Goal: Task Accomplishment & Management: Manage account settings

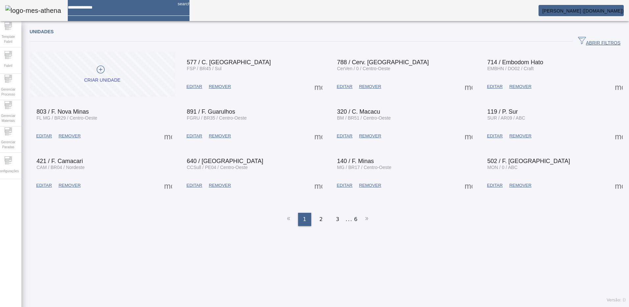
click at [155, 231] on div "Unidades ABRIR FILTROS Pesquise por Código descrição ou sigla LIMPAR FILTRAR Cr…" at bounding box center [327, 165] width 613 height 282
click at [16, 168] on span "Configurações" at bounding box center [8, 171] width 25 height 9
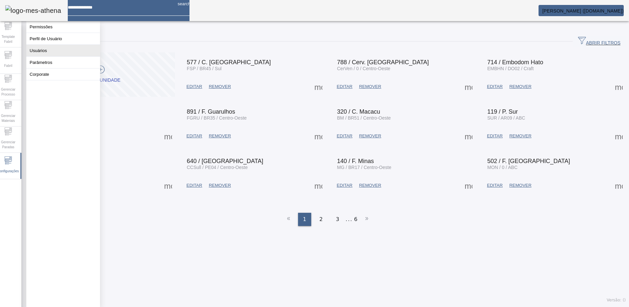
click at [45, 55] on button "Usuários" at bounding box center [63, 51] width 74 height 12
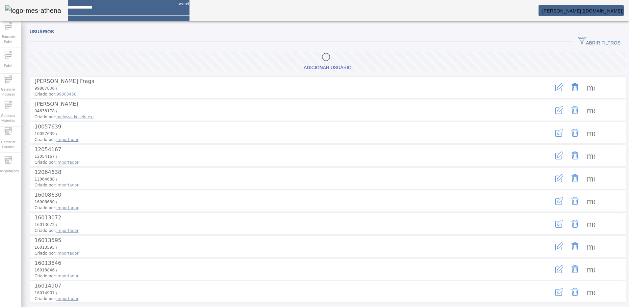
click at [578, 41] on span "ABRIR FILTROS" at bounding box center [599, 42] width 42 height 10
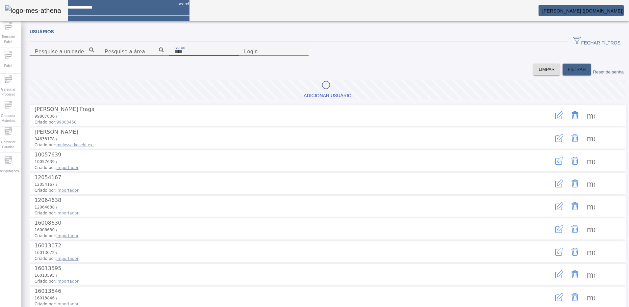
click at [174, 56] on input "Nome" at bounding box center [203, 52] width 59 height 8
type input "**********"
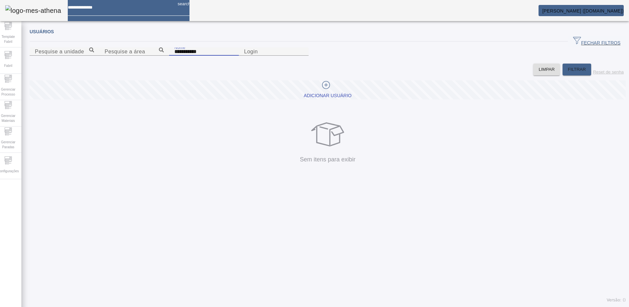
type input "**********"
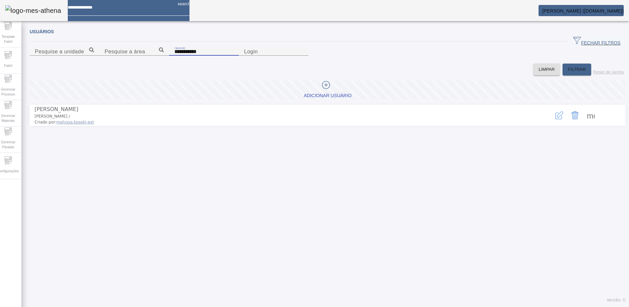
click at [552, 123] on button "button" at bounding box center [560, 115] width 16 height 16
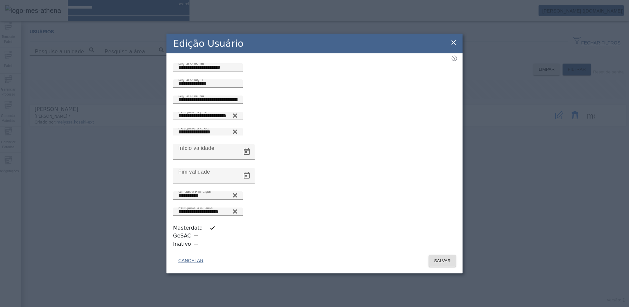
click at [454, 46] on icon at bounding box center [454, 43] width 8 height 8
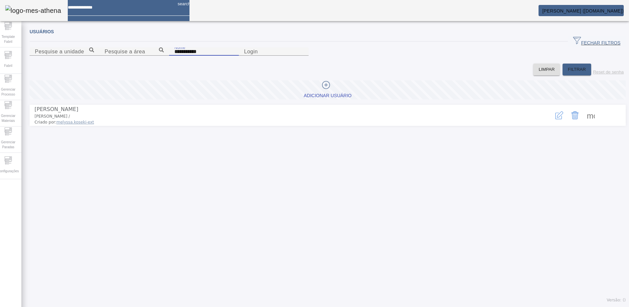
click at [174, 56] on input "**********" at bounding box center [203, 52] width 59 height 8
click at [309, 99] on div "Adicionar Usuário" at bounding box center [328, 95] width 48 height 7
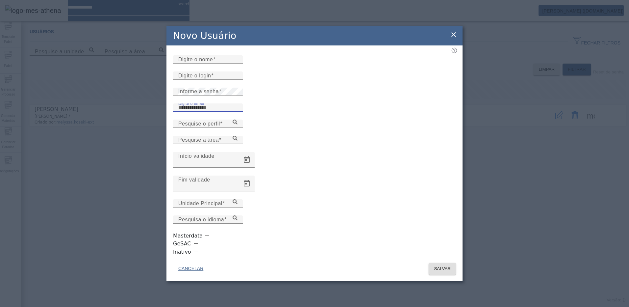
click at [201, 112] on input "Digite o email" at bounding box center [207, 108] width 59 height 8
paste input "**********"
type input "**********"
click at [198, 62] on mat-label "Digite o nome" at bounding box center [195, 60] width 35 height 6
click at [198, 64] on input "Digite o nome" at bounding box center [207, 60] width 59 height 8
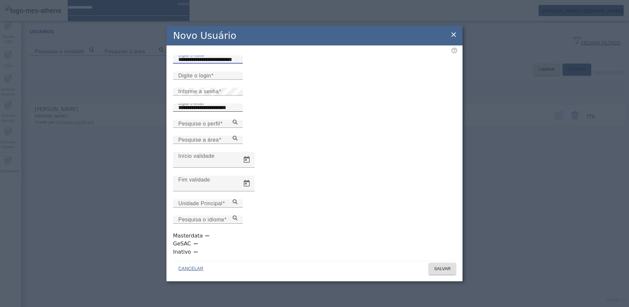
type input "**********"
click at [200, 112] on input "**********" at bounding box center [207, 108] width 59 height 8
click at [201, 80] on input "Digite o login" at bounding box center [207, 76] width 59 height 8
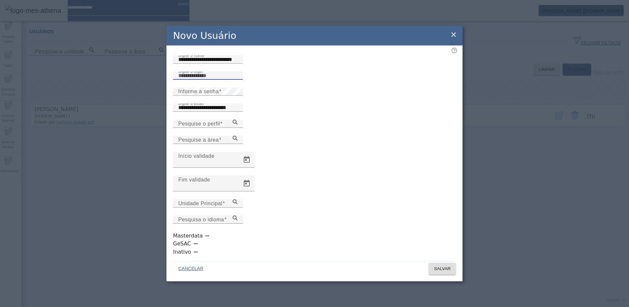
paste input "**********"
type input "**********"
click at [178, 95] on div "Informe a senha" at bounding box center [207, 92] width 59 height 8
click at [238, 112] on div "**********" at bounding box center [207, 107] width 59 height 8
click at [164, 125] on div "**********" at bounding box center [314, 153] width 629 height 307
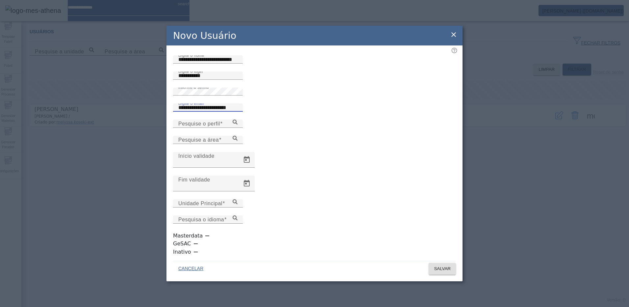
click at [238, 112] on input "**********" at bounding box center [207, 108] width 59 height 8
click at [238, 124] on icon at bounding box center [235, 121] width 5 height 5
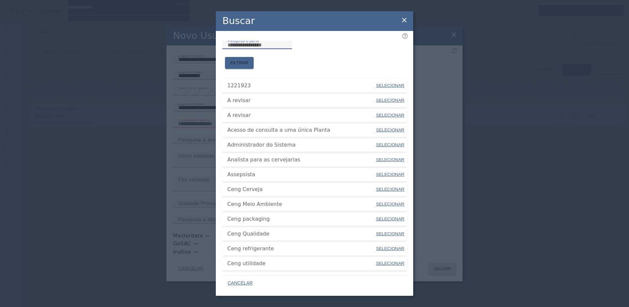
click at [258, 49] on input "Pesquise o perfil" at bounding box center [257, 45] width 59 height 8
type input "*******"
click at [249, 60] on span "FILTRAR" at bounding box center [239, 63] width 18 height 7
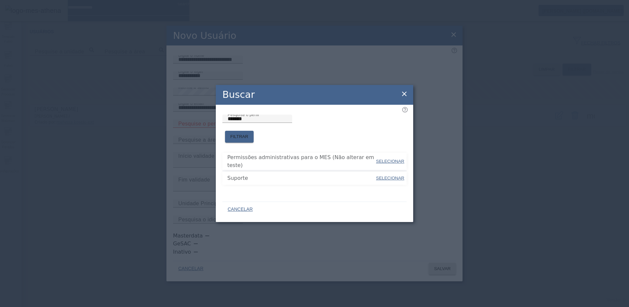
click at [390, 175] on span "SELECIONAR" at bounding box center [390, 177] width 28 height 5
type input "*******"
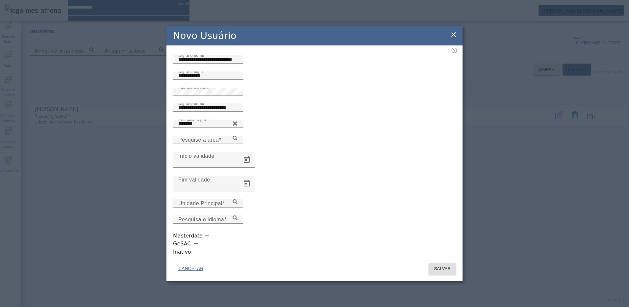
click at [238, 141] on icon at bounding box center [235, 138] width 5 height 5
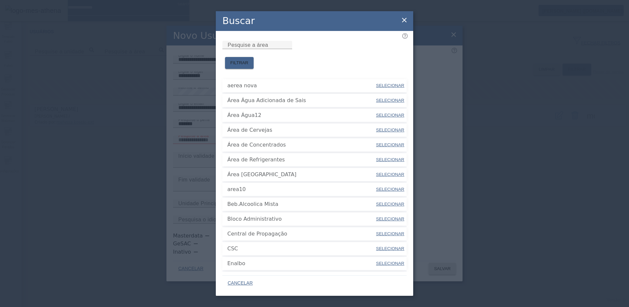
click at [377, 127] on span "SELECIONAR" at bounding box center [390, 129] width 28 height 5
type input "**********"
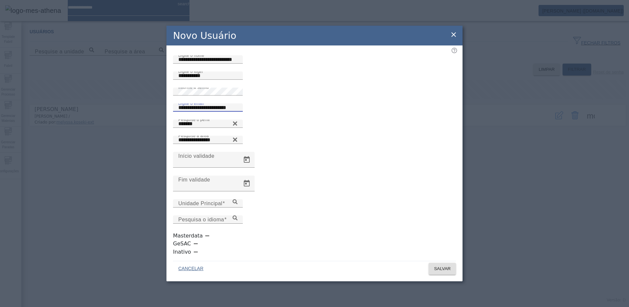
click at [227, 112] on input "**********" at bounding box center [207, 108] width 59 height 8
click at [238, 112] on input "**********" at bounding box center [207, 108] width 59 height 8
click at [224, 112] on input "**********" at bounding box center [207, 108] width 59 height 8
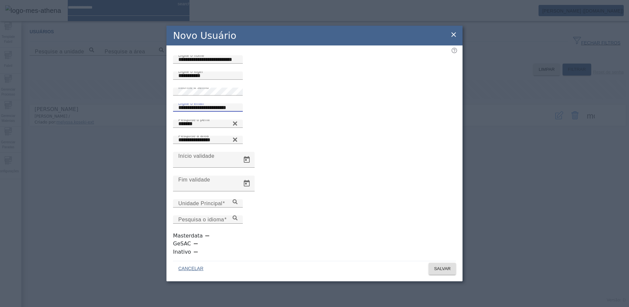
click at [238, 112] on input "**********" at bounding box center [207, 108] width 59 height 8
type input "**********"
click at [238, 203] on icon at bounding box center [235, 200] width 5 height 5
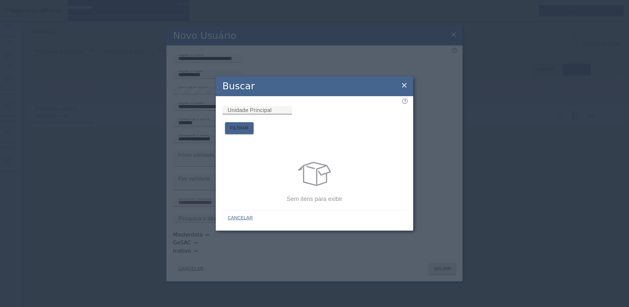
click at [256, 113] on mat-label "Unidade Principal" at bounding box center [250, 110] width 44 height 6
click at [256, 114] on input "Unidade Principal" at bounding box center [257, 110] width 59 height 8
type input "*******"
click at [249, 125] on span "FILTRAR" at bounding box center [239, 128] width 18 height 7
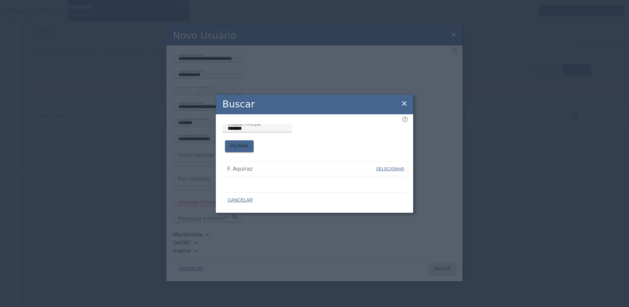
click at [389, 166] on span "SELECIONAR" at bounding box center [390, 168] width 28 height 5
type input "**********"
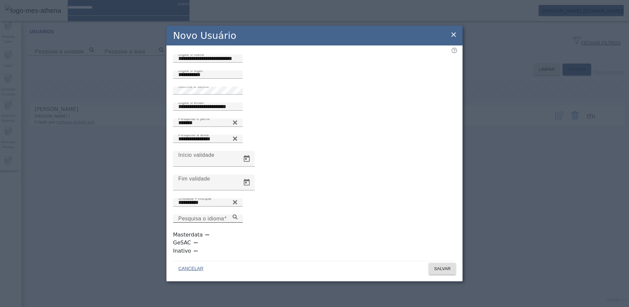
click at [238, 219] on icon at bounding box center [235, 216] width 5 height 5
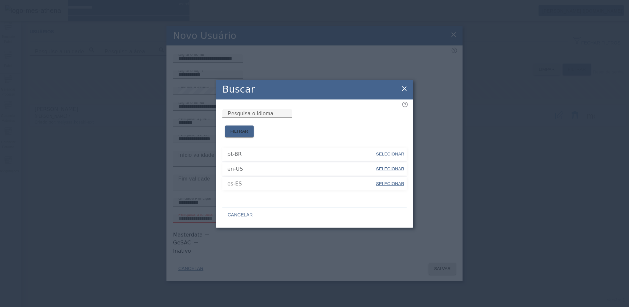
click at [382, 151] on span "SELECIONAR" at bounding box center [390, 153] width 28 height 5
type input "*****"
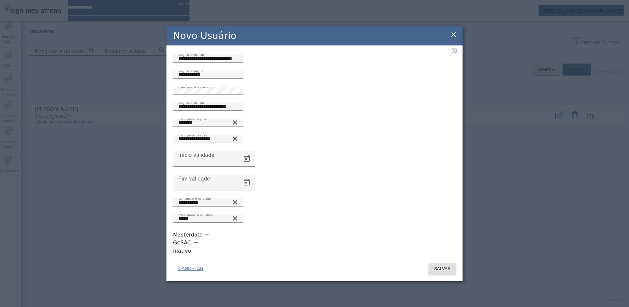
click at [201, 241] on div "button" at bounding box center [207, 234] width 13 height 13
click at [238, 111] on input "**********" at bounding box center [207, 107] width 59 height 8
click at [238, 94] on div "Informe a senha" at bounding box center [207, 91] width 59 height 8
drag, startPoint x: 278, startPoint y: 150, endPoint x: 285, endPoint y: 150, distance: 6.3
click at [238, 111] on input "**********" at bounding box center [207, 107] width 59 height 8
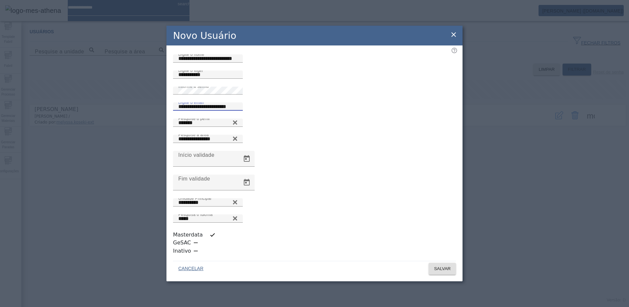
click at [357, 266] on div "CANCELAR SALVAR" at bounding box center [314, 268] width 283 height 14
click at [238, 111] on div "**********" at bounding box center [207, 106] width 59 height 8
click at [238, 111] on input "**********" at bounding box center [207, 107] width 59 height 8
click at [435, 265] on span "SALVAR" at bounding box center [442, 268] width 17 height 7
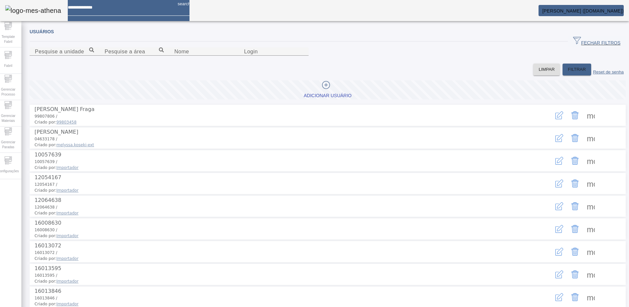
click at [584, 10] on span "[PERSON_NAME] ([DOMAIN_NAME])" at bounding box center [583, 10] width 82 height 5
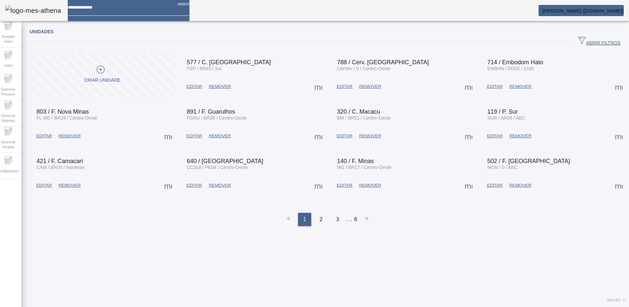
click at [578, 41] on span "ABRIR FILTROS" at bounding box center [599, 42] width 42 height 10
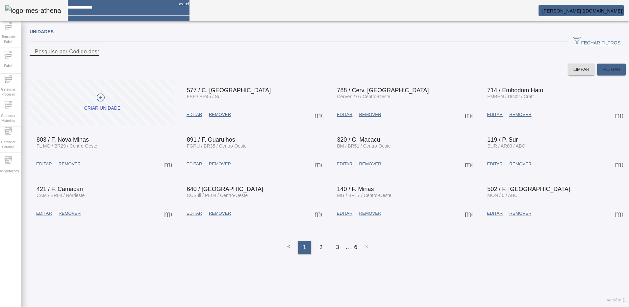
click at [94, 56] on input "Pesquise por Código descrição ou sigla" at bounding box center [64, 52] width 59 height 8
click at [19, 155] on div "Configurações" at bounding box center [8, 166] width 26 height 26
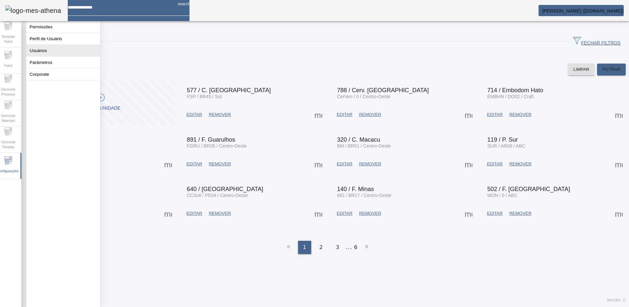
click at [48, 52] on button "Usuários" at bounding box center [63, 51] width 74 height 12
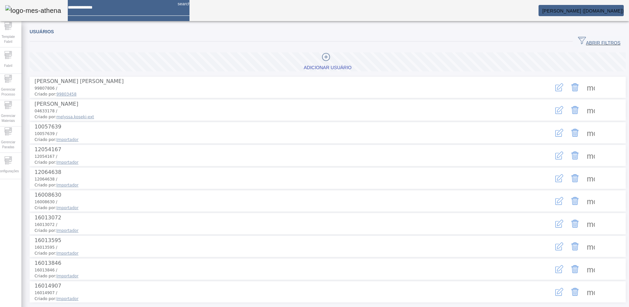
click at [587, 37] on span "button" at bounding box center [599, 42] width 53 height 16
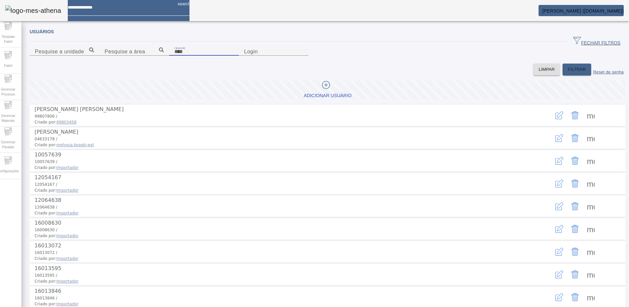
click at [175, 56] on input "Nome" at bounding box center [203, 52] width 59 height 8
type input "******"
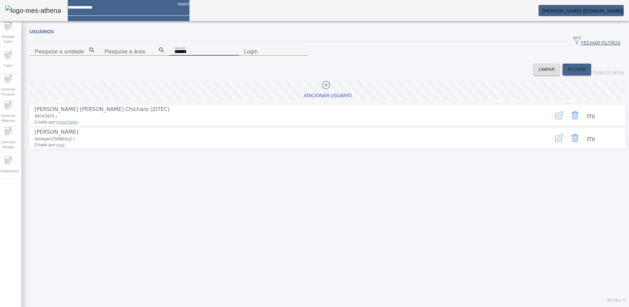
click at [174, 56] on input "******" at bounding box center [203, 52] width 59 height 8
type input "**********"
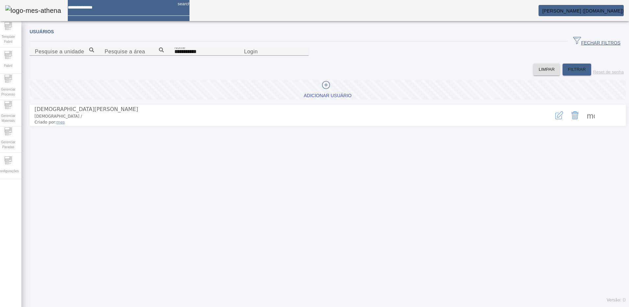
click at [556, 119] on icon "button" at bounding box center [560, 115] width 8 height 8
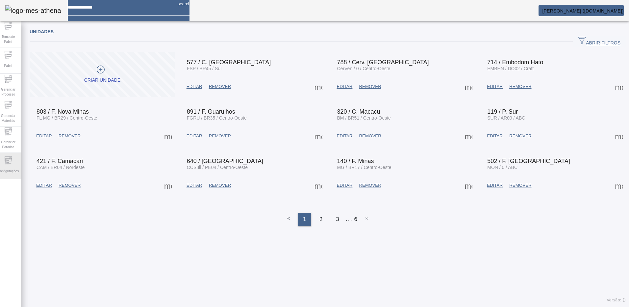
click at [16, 165] on div "Configurações" at bounding box center [8, 166] width 26 height 26
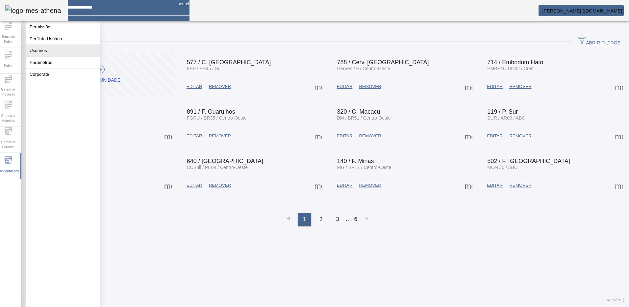
click at [41, 55] on button "Usuários" at bounding box center [63, 51] width 74 height 12
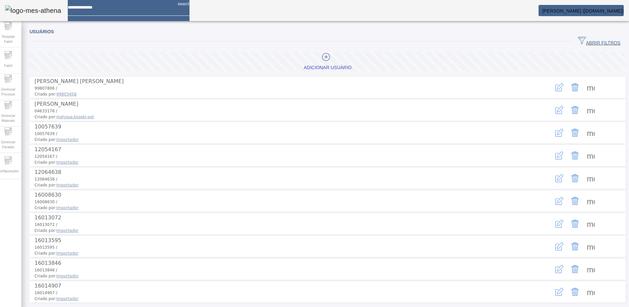
click at [578, 40] on span "ABRIR FILTROS" at bounding box center [599, 42] width 42 height 10
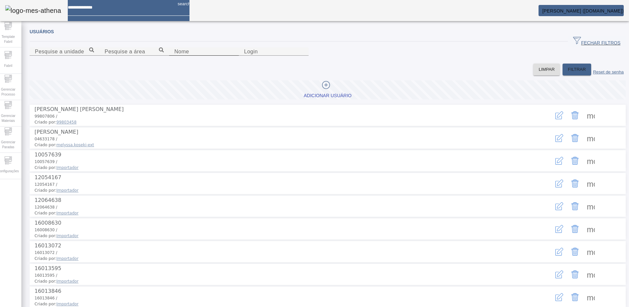
click at [174, 56] on input "Nome" at bounding box center [203, 52] width 59 height 8
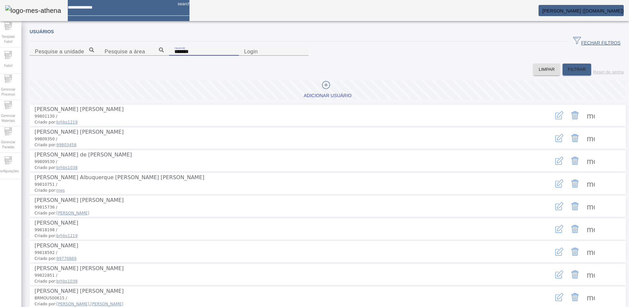
click at [174, 56] on input "*******" at bounding box center [203, 52] width 59 height 8
type input "**********"
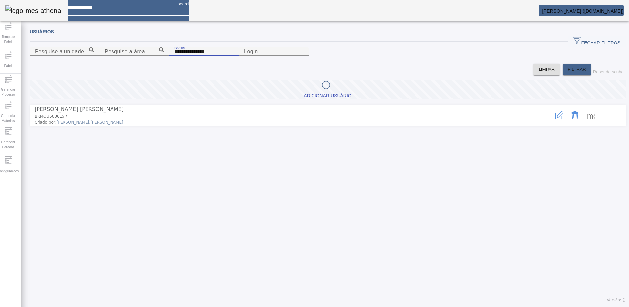
click at [552, 123] on button "button" at bounding box center [560, 115] width 16 height 16
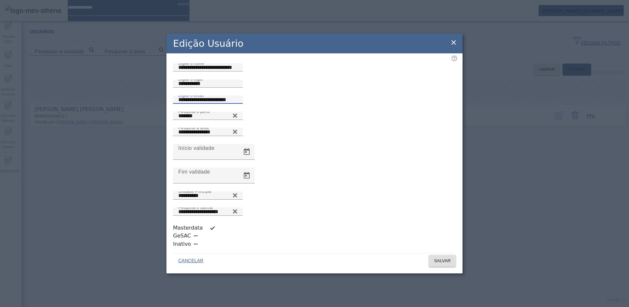
click at [238, 104] on input "**********" at bounding box center [207, 100] width 59 height 8
click at [228, 71] on input "**********" at bounding box center [207, 68] width 59 height 8
click at [210, 88] on input "**********" at bounding box center [207, 84] width 59 height 8
click at [205, 104] on input "**********" at bounding box center [207, 100] width 59 height 8
click at [457, 46] on icon at bounding box center [454, 43] width 8 height 8
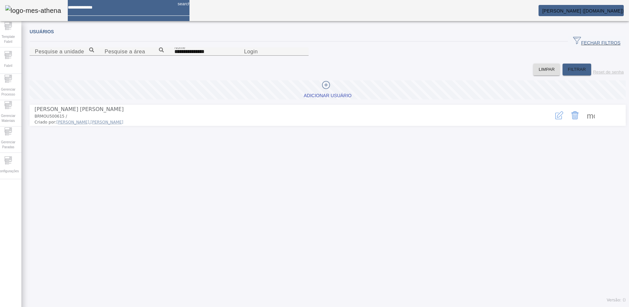
click at [583, 123] on span at bounding box center [591, 115] width 16 height 16
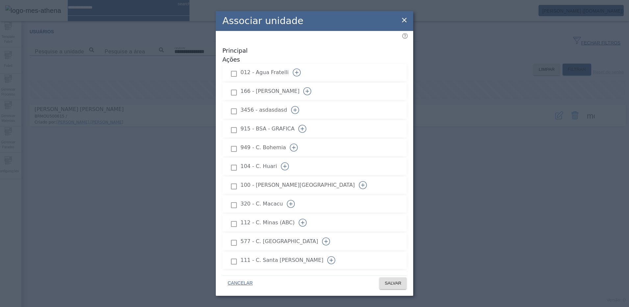
click at [301, 68] on icon "button" at bounding box center [297, 72] width 8 height 8
click at [311, 87] on icon "button" at bounding box center [307, 91] width 8 height 8
click at [306, 125] on icon "button" at bounding box center [303, 129] width 8 height 8
click at [298, 144] on icon "button" at bounding box center [294, 148] width 8 height 8
click at [289, 162] on icon "button" at bounding box center [285, 166] width 8 height 8
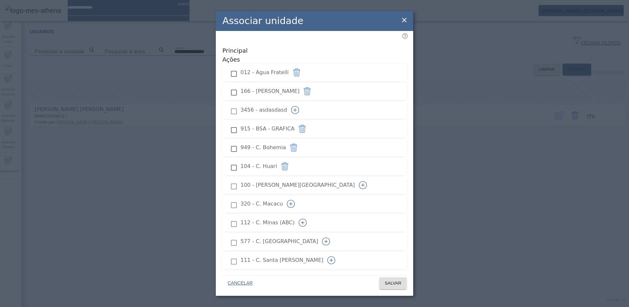
click at [367, 181] on icon "button" at bounding box center [363, 185] width 8 height 8
click at [295, 200] on icon "button" at bounding box center [291, 204] width 8 height 8
click at [307, 219] on icon "button" at bounding box center [303, 223] width 8 height 8
click at [330, 237] on icon "button" at bounding box center [326, 241] width 8 height 8
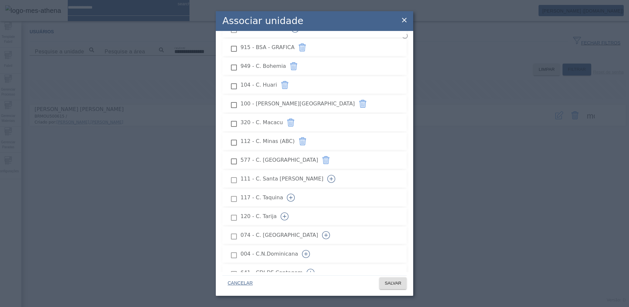
scroll to position [99, 0]
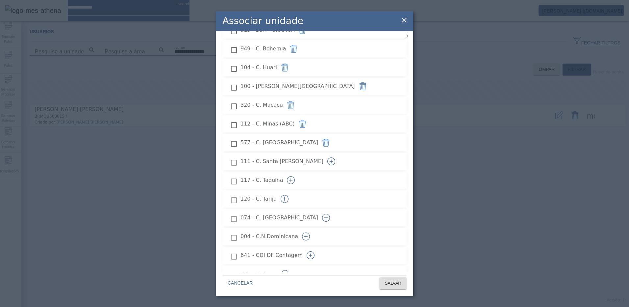
click at [335, 157] on icon "button" at bounding box center [332, 161] width 8 height 8
click at [295, 176] on icon "button" at bounding box center [291, 180] width 8 height 8
click at [289, 195] on icon "button" at bounding box center [285, 199] width 8 height 8
click at [330, 214] on icon "button" at bounding box center [326, 218] width 8 height 8
click at [310, 232] on icon "button" at bounding box center [306, 236] width 8 height 8
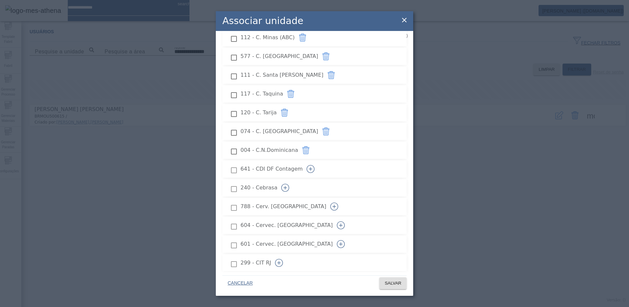
scroll to position [198, 0]
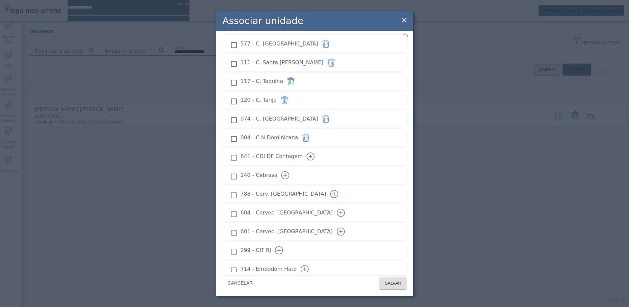
click at [315, 152] on icon "button" at bounding box center [311, 156] width 8 height 8
click at [289, 171] on icon "button" at bounding box center [285, 175] width 8 height 8
click at [342, 186] on button "button" at bounding box center [335, 194] width 16 height 16
click at [345, 209] on icon "button" at bounding box center [341, 213] width 8 height 8
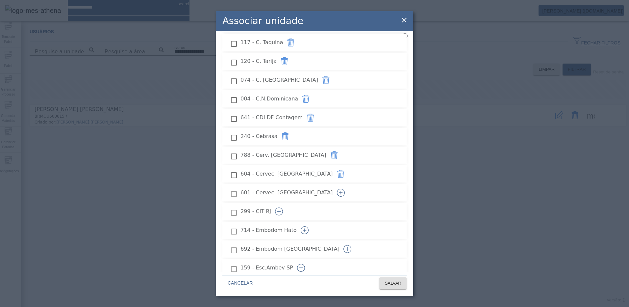
scroll to position [296, 0]
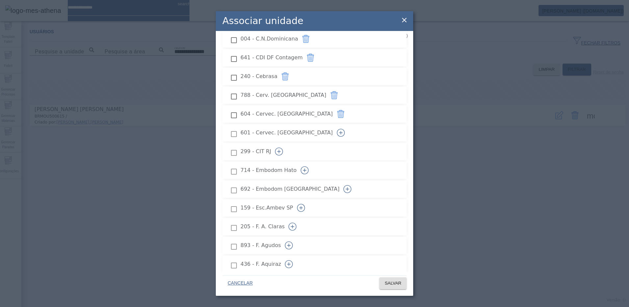
click at [287, 144] on button "button" at bounding box center [279, 152] width 16 height 16
click at [309, 166] on icon "button" at bounding box center [305, 170] width 8 height 8
click at [352, 185] on icon "button" at bounding box center [348, 189] width 8 height 8
click at [309, 200] on button "button" at bounding box center [301, 208] width 16 height 16
click at [297, 223] on icon "button" at bounding box center [293, 227] width 8 height 8
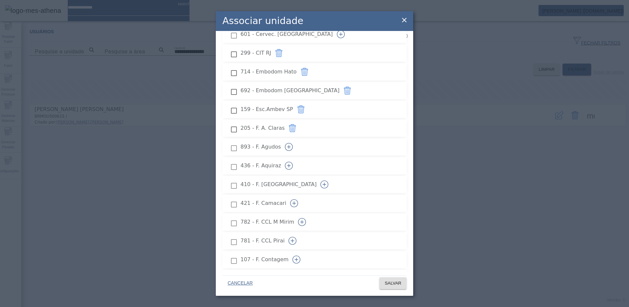
scroll to position [395, 0]
click at [293, 143] on icon "button" at bounding box center [289, 147] width 8 height 8
click at [293, 161] on icon "button" at bounding box center [289, 165] width 8 height 8
click at [329, 180] on icon "button" at bounding box center [325, 184] width 8 height 8
click at [298, 199] on icon "button" at bounding box center [294, 203] width 8 height 8
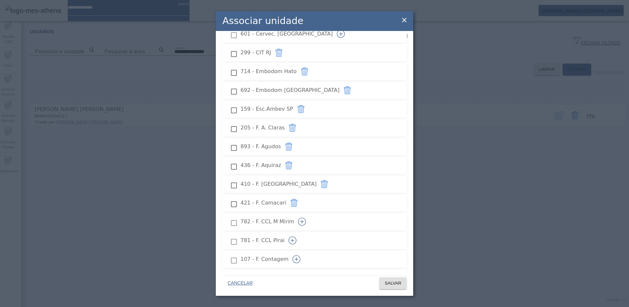
click at [310, 214] on button "button" at bounding box center [302, 222] width 16 height 16
click at [297, 236] on icon "button" at bounding box center [293, 240] width 8 height 8
click at [301, 255] on icon "button" at bounding box center [297, 259] width 8 height 8
click at [292, 274] on icon "button" at bounding box center [288, 278] width 8 height 8
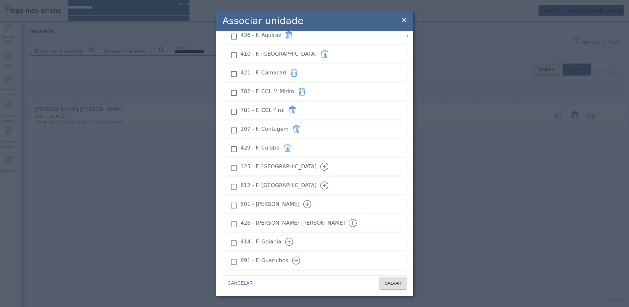
scroll to position [527, 0]
click at [329, 161] on icon "button" at bounding box center [325, 165] width 8 height 8
click at [329, 180] on icon "button" at bounding box center [325, 184] width 8 height 8
click at [315, 195] on button "button" at bounding box center [308, 203] width 16 height 16
click at [357, 217] on icon "button" at bounding box center [353, 221] width 8 height 8
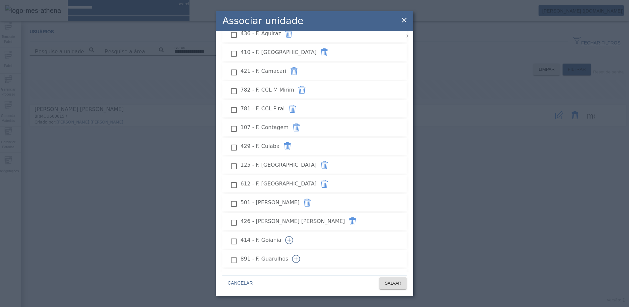
click at [293, 236] on icon "button" at bounding box center [289, 240] width 8 height 8
click at [304, 251] on button "button" at bounding box center [296, 259] width 16 height 16
click at [291, 274] on icon "button" at bounding box center [287, 278] width 8 height 8
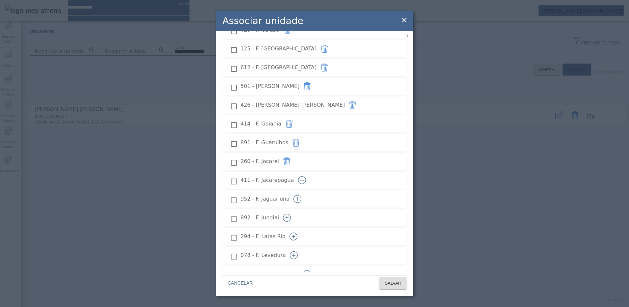
scroll to position [658, 0]
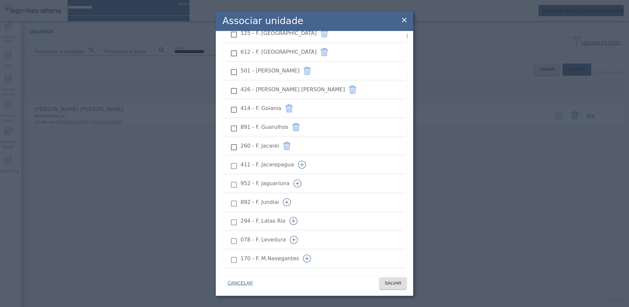
click at [306, 161] on icon "button" at bounding box center [302, 165] width 8 height 8
click at [298, 182] on icon "button" at bounding box center [297, 184] width 0 height 4
click at [291, 198] on icon "button" at bounding box center [287, 202] width 8 height 8
click at [385, 212] on li "294 - F. Latas Rio" at bounding box center [315, 220] width 184 height 17
click at [298, 217] on icon "button" at bounding box center [294, 221] width 8 height 8
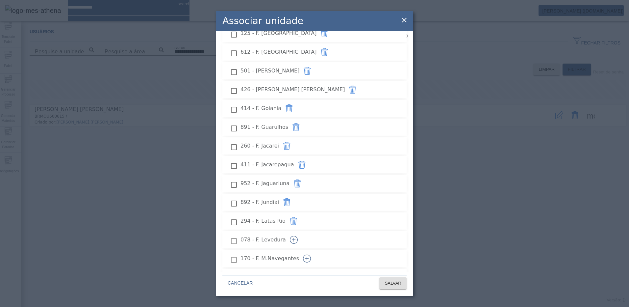
click at [298, 236] on icon "button" at bounding box center [294, 240] width 8 height 8
click at [311, 254] on icon "button" at bounding box center [307, 258] width 8 height 8
click at [294, 273] on icon "button" at bounding box center [290, 277] width 8 height 8
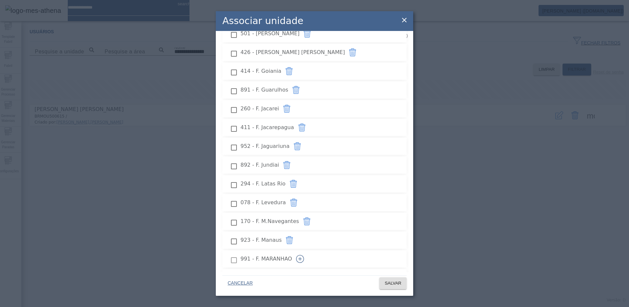
scroll to position [790, 0]
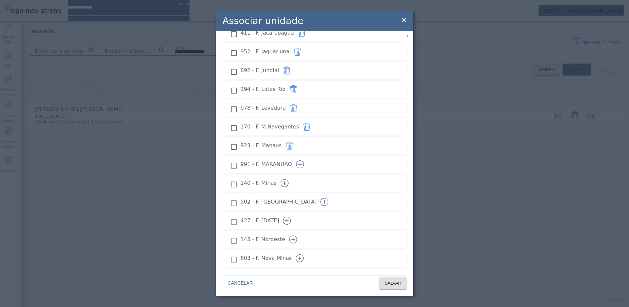
click at [304, 160] on icon "button" at bounding box center [300, 164] width 8 height 8
click at [289, 179] on icon "button" at bounding box center [285, 183] width 8 height 8
click at [329, 198] on icon "button" at bounding box center [325, 202] width 8 height 8
click at [291, 217] on icon "button" at bounding box center [287, 221] width 8 height 8
click at [297, 235] on icon "button" at bounding box center [293, 239] width 8 height 8
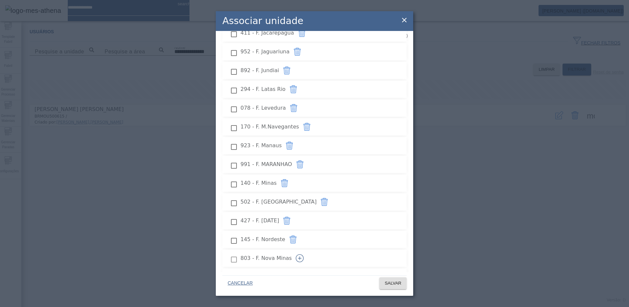
click at [304, 254] on icon "button" at bounding box center [300, 258] width 8 height 8
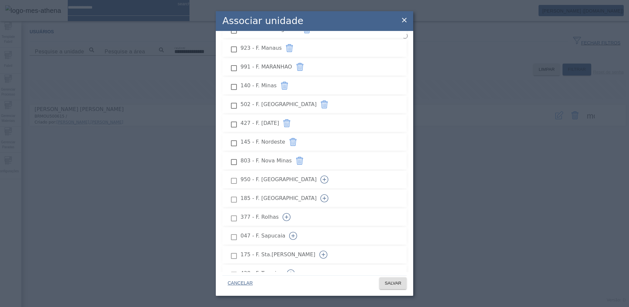
scroll to position [889, 0]
click at [329, 174] on icon "button" at bounding box center [325, 178] width 8 height 8
click at [329, 193] on icon "button" at bounding box center [325, 197] width 8 height 8
click at [291, 212] on icon "button" at bounding box center [287, 216] width 8 height 8
click at [301, 226] on button "button" at bounding box center [293, 234] width 16 height 16
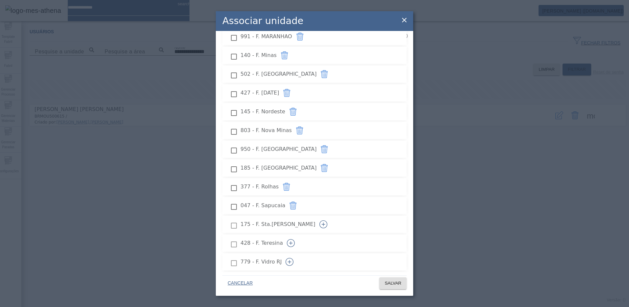
scroll to position [955, 0]
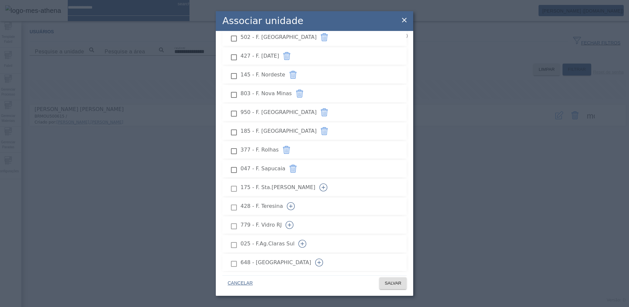
click at [325, 187] on icon "button" at bounding box center [324, 187] width 4 height 0
click at [295, 202] on icon "button" at bounding box center [291, 206] width 8 height 8
click at [294, 221] on icon "button" at bounding box center [290, 225] width 8 height 8
click at [306, 240] on icon "button" at bounding box center [303, 244] width 8 height 8
click at [323, 258] on icon "button" at bounding box center [319, 262] width 8 height 8
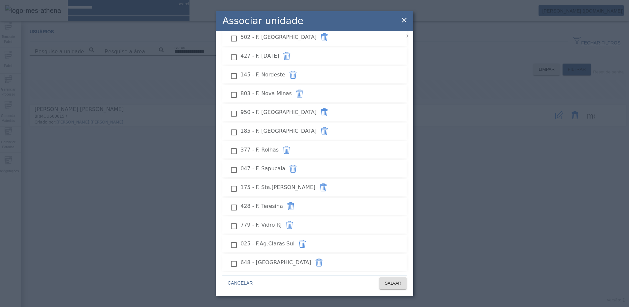
click at [311, 277] on icon "button" at bounding box center [307, 281] width 8 height 8
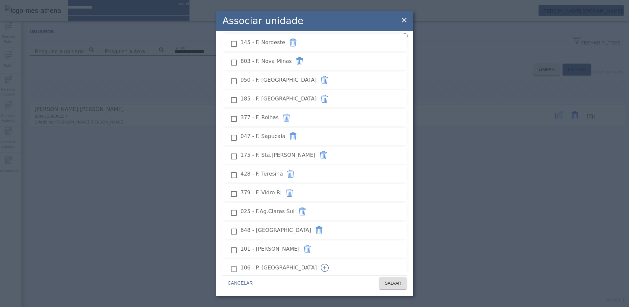
scroll to position [1020, 0]
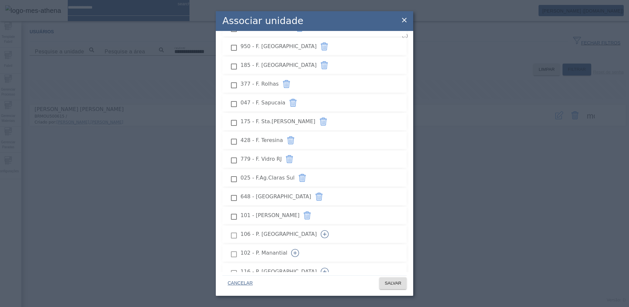
click at [329, 230] on icon "button" at bounding box center [325, 234] width 8 height 8
click at [299, 249] on icon "button" at bounding box center [295, 253] width 8 height 8
click at [329, 268] on icon "button" at bounding box center [325, 272] width 8 height 8
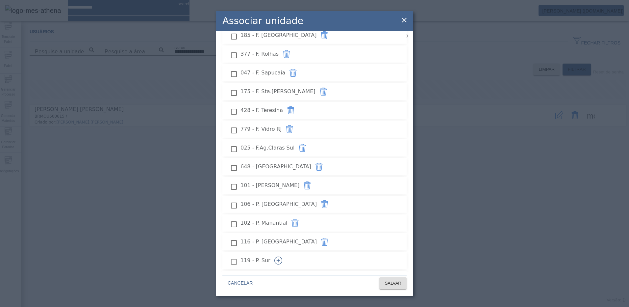
scroll to position [1086, 0]
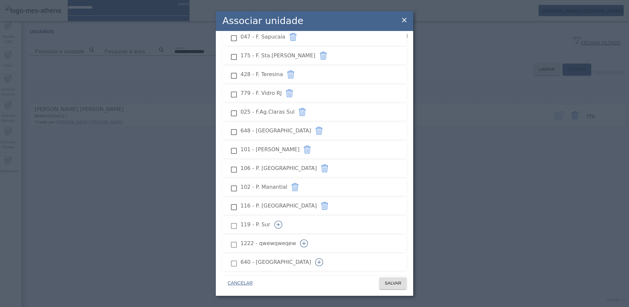
click at [282, 221] on icon "button" at bounding box center [279, 225] width 8 height 8
click at [308, 239] on icon "button" at bounding box center [304, 243] width 8 height 8
click at [319, 260] on icon "button" at bounding box center [319, 262] width 0 height 4
click at [308, 239] on icon "button" at bounding box center [304, 243] width 8 height 8
click at [313, 277] on icon "button" at bounding box center [309, 281] width 8 height 8
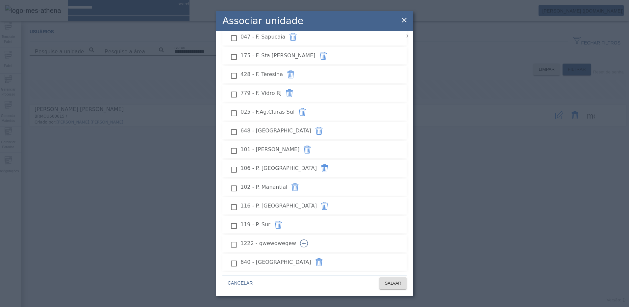
click at [313, 277] on icon "button" at bounding box center [309, 281] width 8 height 8
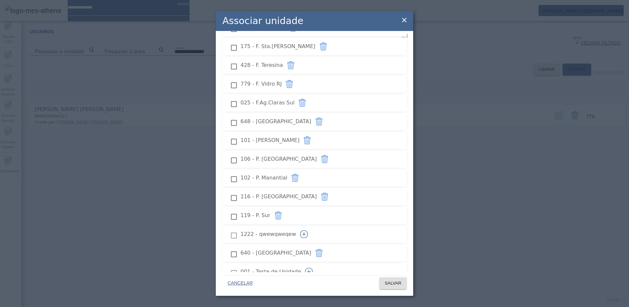
scroll to position [1096, 0]
click at [395, 286] on span "SALVAR" at bounding box center [393, 283] width 17 height 7
click at [307, 117] on span "648 - [GEOGRAPHIC_DATA]" at bounding box center [276, 121] width 71 height 8
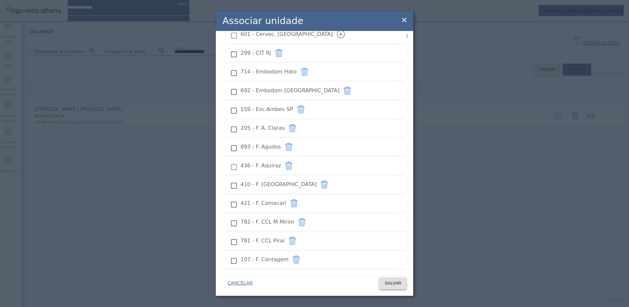
click at [401, 288] on span at bounding box center [393, 283] width 27 height 16
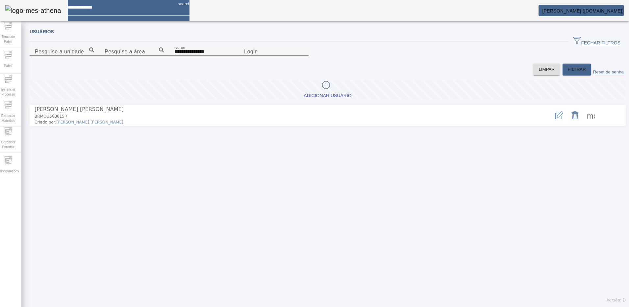
click at [584, 9] on span "[PERSON_NAME] ([DOMAIN_NAME])" at bounding box center [583, 10] width 82 height 5
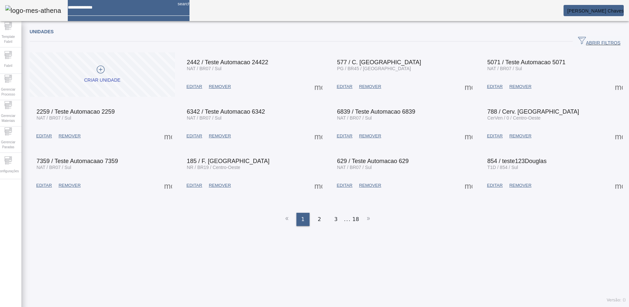
click at [202, 235] on div "Unidades ABRIR FILTROS Pesquise por Código descrição ou sigla LIMPAR FILTRAR Cr…" at bounding box center [327, 165] width 613 height 282
click at [9, 167] on span "Configurações" at bounding box center [8, 171] width 25 height 9
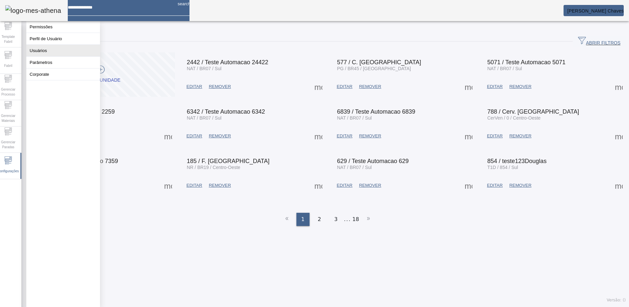
click at [59, 55] on button "Usuários" at bounding box center [63, 51] width 74 height 12
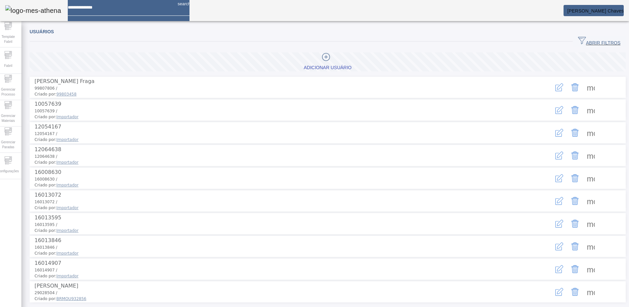
click at [581, 42] on span "ABRIR FILTROS" at bounding box center [599, 42] width 42 height 10
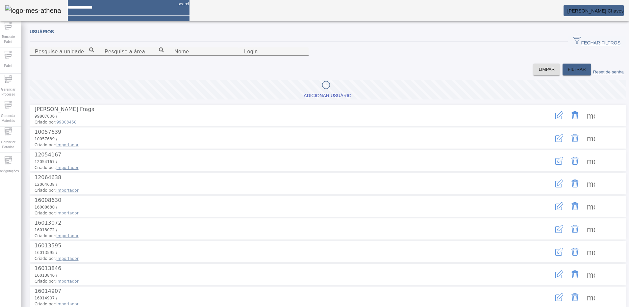
click at [325, 89] on icon at bounding box center [326, 85] width 8 height 8
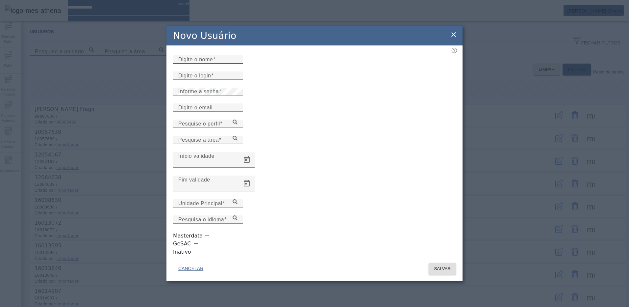
click at [214, 64] on input "Digite o nome" at bounding box center [207, 60] width 59 height 8
paste input "**********"
type input "**********"
click at [204, 80] on input "Digite o login" at bounding box center [207, 76] width 59 height 8
paste input "**********"
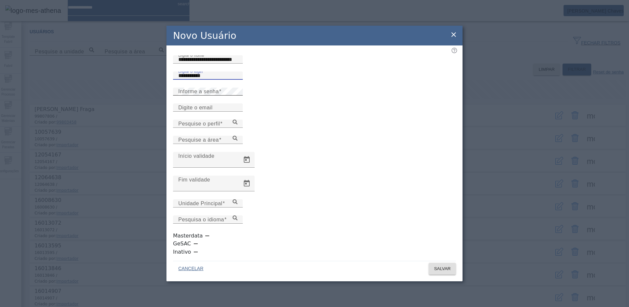
type input "**********"
click at [195, 94] on mat-label "Informe a senha" at bounding box center [198, 92] width 40 height 6
click at [197, 112] on input "Digite o email" at bounding box center [207, 108] width 59 height 8
paste input "**********"
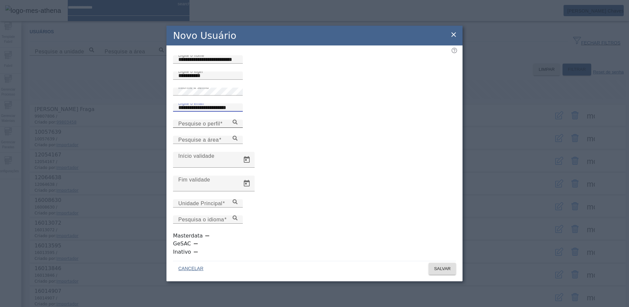
type input "**********"
click at [178, 126] on mat-label "Pesquise o perfil" at bounding box center [199, 124] width 42 height 6
click at [178, 128] on input "Pesquise o perfil" at bounding box center [207, 124] width 59 height 8
click at [238, 124] on icon at bounding box center [235, 121] width 5 height 5
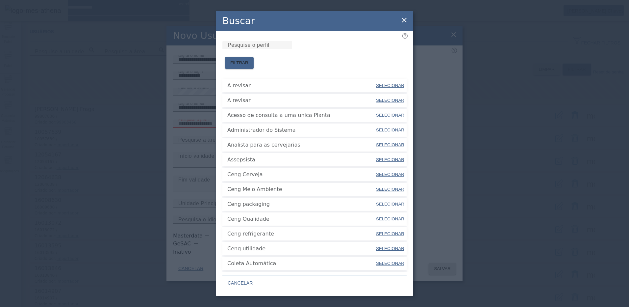
click at [246, 48] on mat-label "Pesquise o perfil" at bounding box center [249, 45] width 42 height 6
click at [246, 49] on input "Pesquise o perfil" at bounding box center [257, 45] width 59 height 8
type input "*******"
click at [249, 60] on span "FILTRAR" at bounding box center [239, 63] width 18 height 7
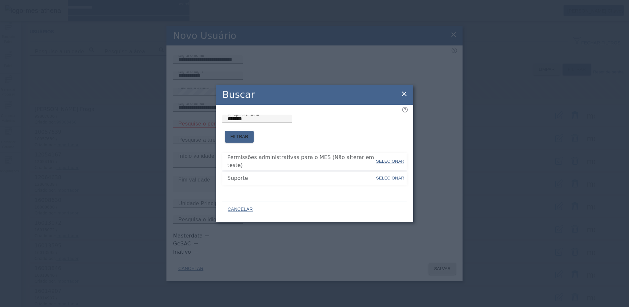
click at [393, 175] on span "SELECIONAR" at bounding box center [390, 177] width 28 height 5
type input "*******"
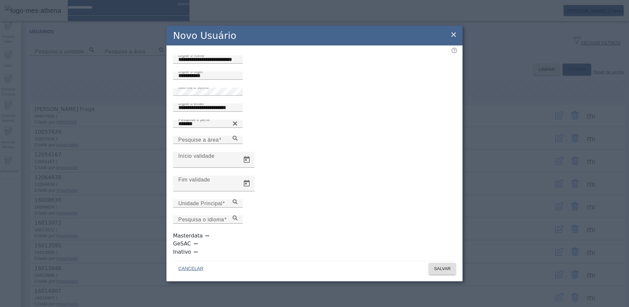
click at [453, 152] on div "Pesquise a área" at bounding box center [314, 144] width 283 height 16
click at [238, 141] on icon at bounding box center [235, 138] width 5 height 5
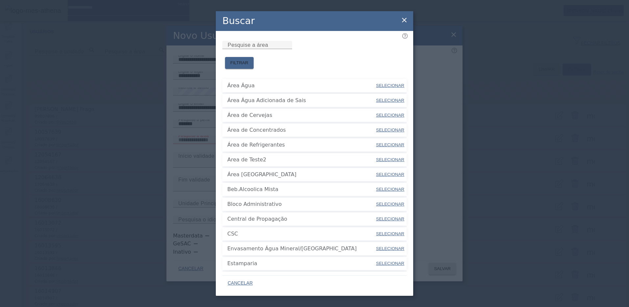
click at [391, 113] on span "SELECIONAR" at bounding box center [390, 115] width 28 height 5
type input "**********"
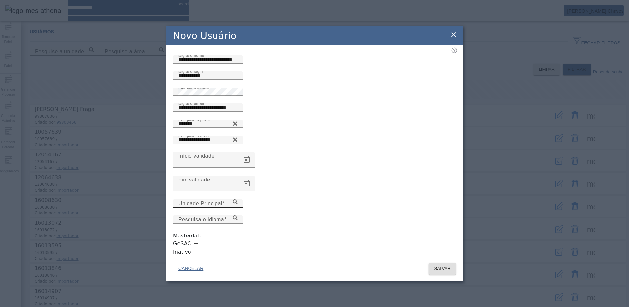
click at [238, 204] on icon at bounding box center [235, 201] width 5 height 5
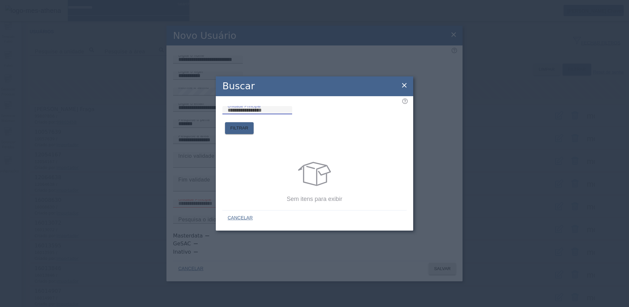
click at [267, 114] on input "Unidade Principal" at bounding box center [257, 110] width 59 height 8
type input "****"
click at [249, 125] on span "FILTRAR" at bounding box center [239, 128] width 18 height 7
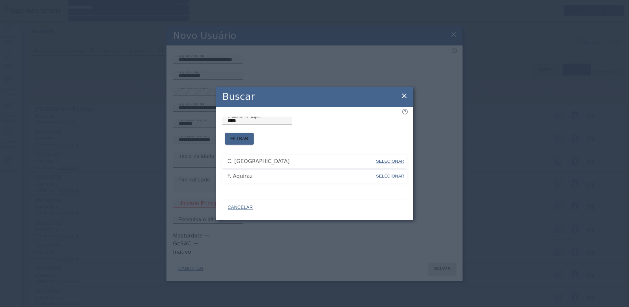
click at [394, 174] on span "SELECIONAR" at bounding box center [390, 175] width 28 height 5
type input "**********"
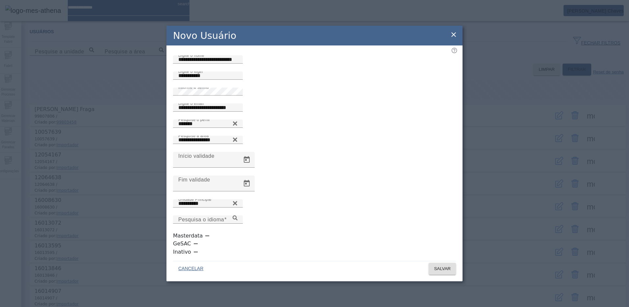
click at [452, 228] on div "Pesquisa o idioma" at bounding box center [314, 223] width 283 height 16
click at [238, 220] on icon at bounding box center [235, 217] width 5 height 5
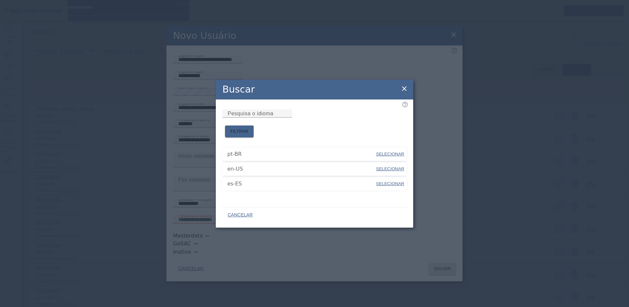
click at [386, 152] on span "SELECIONAR" at bounding box center [390, 153] width 28 height 5
type input "*****"
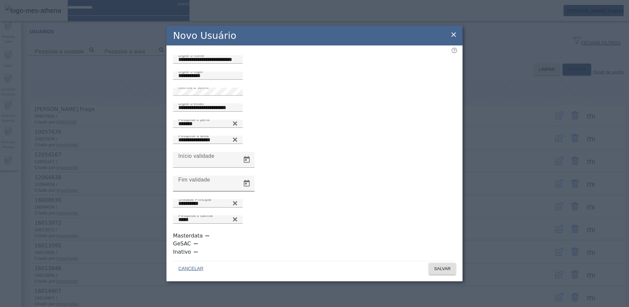
scroll to position [2, 0]
click at [204, 238] on icon "button" at bounding box center [207, 235] width 6 height 6
click at [437, 265] on span "SALVAR" at bounding box center [442, 268] width 17 height 7
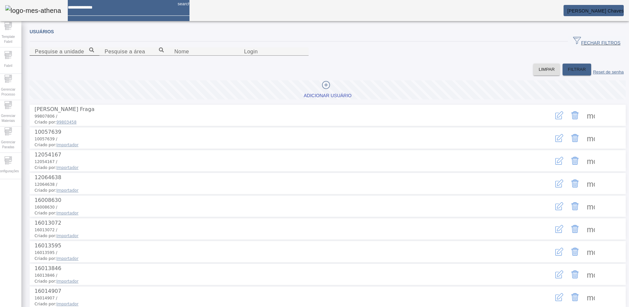
click at [94, 51] on div "Pesquise a unidade" at bounding box center [64, 51] width 59 height 8
paste input "**********"
type input "**********"
click at [303, 56] on input "Login" at bounding box center [273, 52] width 59 height 8
click at [145, 54] on mat-label "Pesquise a área" at bounding box center [125, 52] width 40 height 6
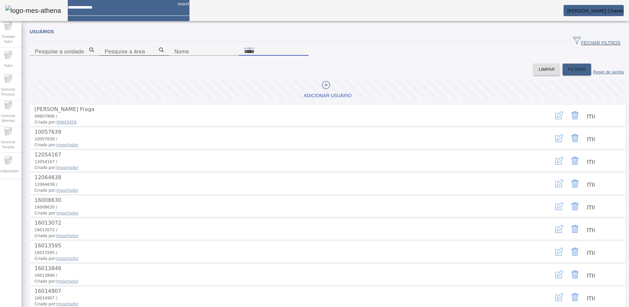
click at [164, 56] on input "Pesquise a área" at bounding box center [134, 52] width 59 height 8
click at [303, 56] on input "Login" at bounding box center [273, 52] width 59 height 8
paste input "**********"
drag, startPoint x: 371, startPoint y: 85, endPoint x: 428, endPoint y: 84, distance: 57.3
click at [303, 56] on input "**********" at bounding box center [273, 52] width 59 height 8
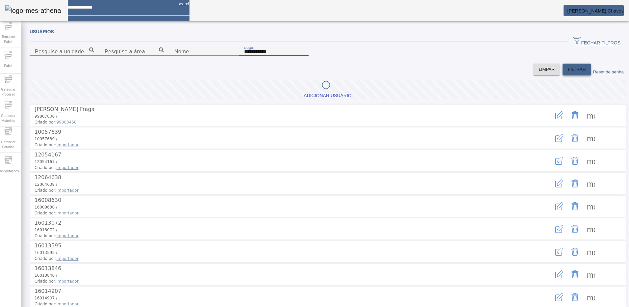
type input "**********"
click at [568, 73] on span "FILTRAR" at bounding box center [577, 69] width 18 height 7
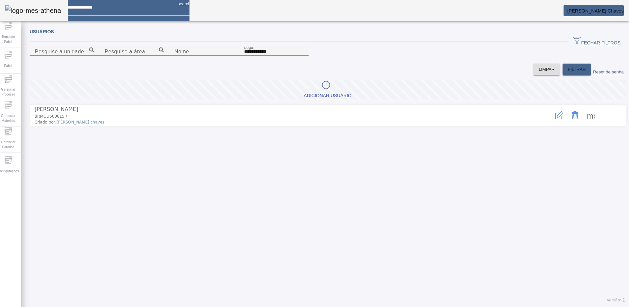
click at [585, 123] on span at bounding box center [591, 115] width 16 height 16
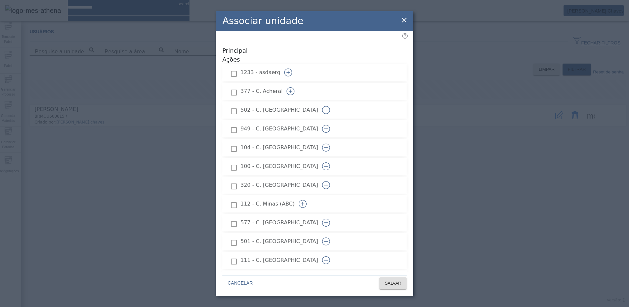
click at [295, 87] on icon "button" at bounding box center [291, 91] width 8 height 8
click at [330, 106] on icon "button" at bounding box center [326, 110] width 8 height 8
click at [330, 125] on icon "button" at bounding box center [326, 129] width 8 height 8
click at [334, 140] on button "button" at bounding box center [326, 148] width 16 height 16
click at [330, 162] on icon "button" at bounding box center [326, 166] width 8 height 8
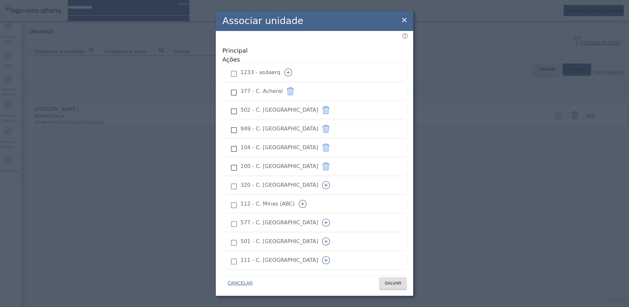
click at [334, 177] on button "button" at bounding box center [326, 185] width 16 height 16
click at [307, 200] on icon "button" at bounding box center [303, 204] width 8 height 8
click at [330, 219] on icon "button" at bounding box center [326, 223] width 8 height 8
click at [326, 240] on icon "button" at bounding box center [326, 242] width 0 height 4
click at [330, 256] on icon "button" at bounding box center [326, 260] width 8 height 8
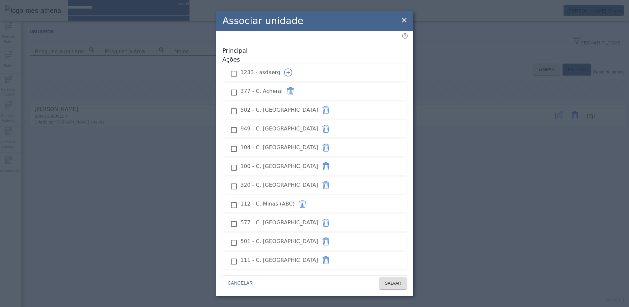
click at [330, 275] on icon "button" at bounding box center [326, 279] width 8 height 8
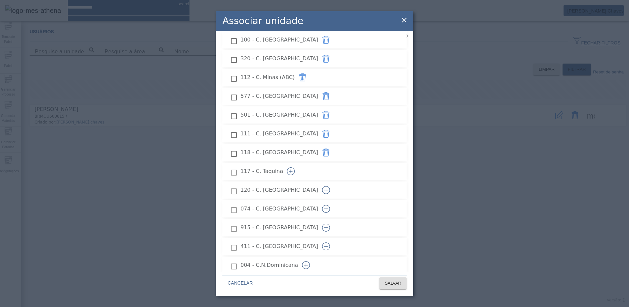
scroll to position [132, 0]
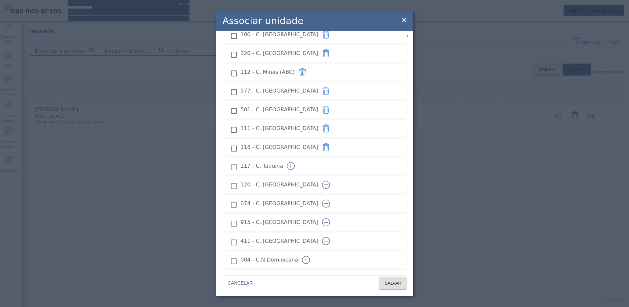
click at [295, 162] on icon "button" at bounding box center [291, 166] width 8 height 8
click at [330, 181] on icon "button" at bounding box center [326, 185] width 8 height 8
click at [330, 199] on icon "button" at bounding box center [326, 203] width 8 height 8
click at [330, 218] on icon "button" at bounding box center [326, 222] width 8 height 8
click at [330, 237] on icon "button" at bounding box center [326, 241] width 8 height 8
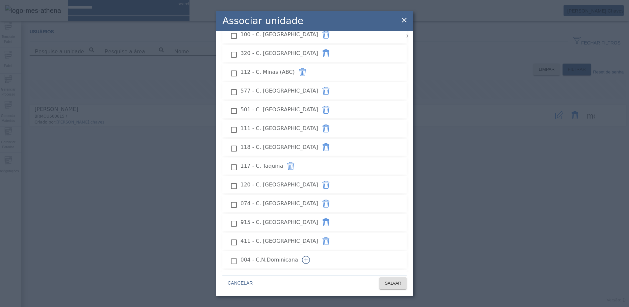
click at [310, 256] on icon "button" at bounding box center [306, 260] width 8 height 8
click at [342, 271] on button "button" at bounding box center [335, 279] width 16 height 16
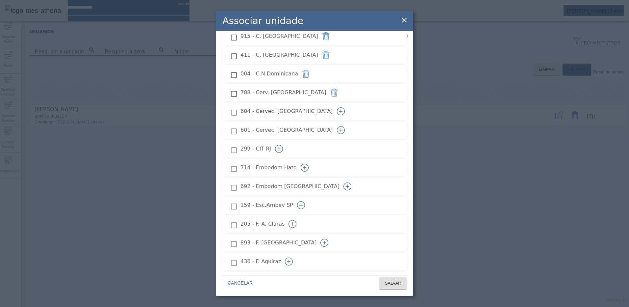
scroll to position [329, 0]
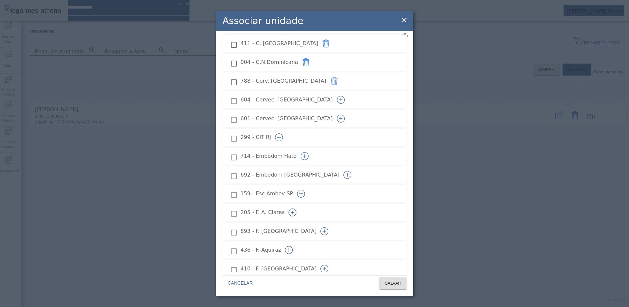
click at [345, 96] on icon "button" at bounding box center [341, 100] width 8 height 8
click at [345, 115] on icon "button" at bounding box center [341, 119] width 8 height 8
click at [283, 133] on icon "button" at bounding box center [279, 137] width 8 height 8
click at [309, 152] on icon "button" at bounding box center [305, 156] width 8 height 8
click at [352, 171] on icon "button" at bounding box center [348, 175] width 8 height 8
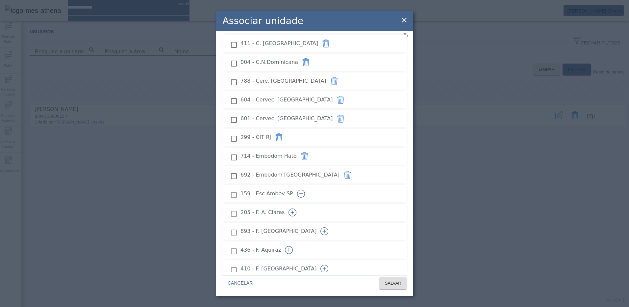
click at [309, 186] on button "button" at bounding box center [301, 194] width 16 height 16
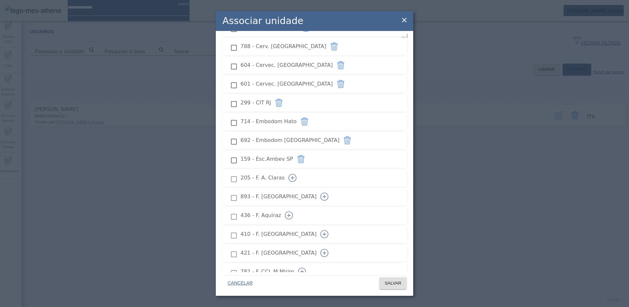
scroll to position [395, 0]
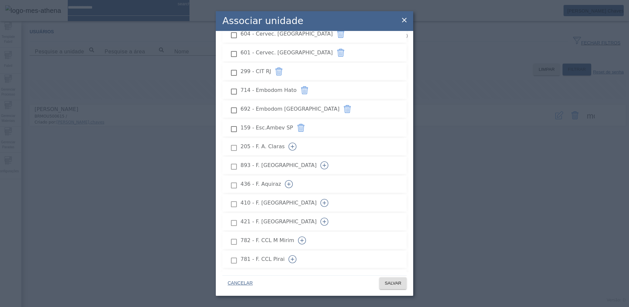
click at [297, 143] on icon "button" at bounding box center [293, 147] width 8 height 8
click at [329, 161] on icon "button" at bounding box center [325, 165] width 8 height 8
click at [293, 180] on icon "button" at bounding box center [289, 184] width 8 height 8
click at [329, 199] on icon "button" at bounding box center [325, 203] width 8 height 8
click at [332, 214] on button "button" at bounding box center [325, 222] width 16 height 16
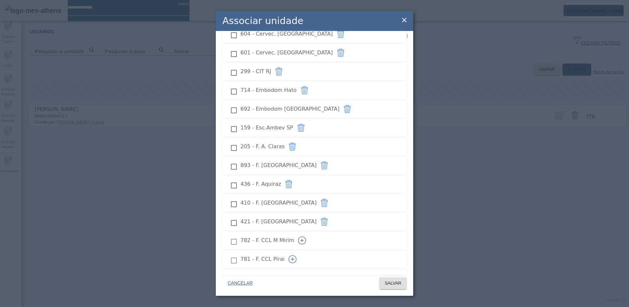
click at [306, 236] on icon "button" at bounding box center [302, 240] width 8 height 8
click at [297, 255] on icon "button" at bounding box center [293, 259] width 8 height 8
click at [329, 274] on icon "button" at bounding box center [325, 278] width 8 height 8
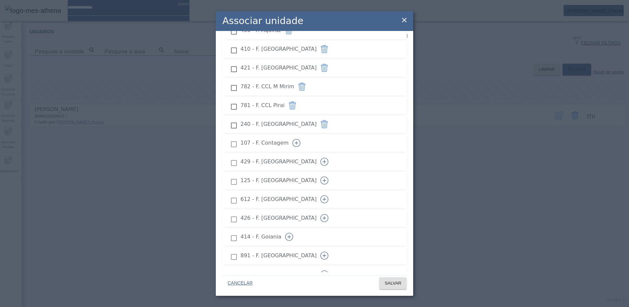
scroll to position [560, 0]
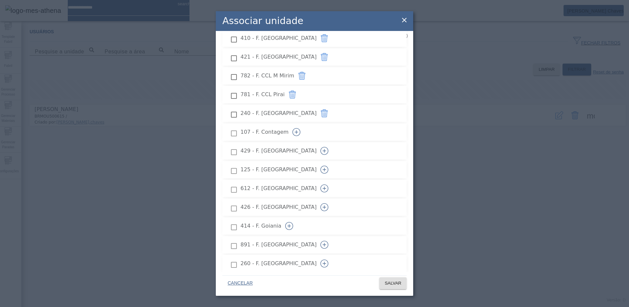
click at [301, 128] on icon "button" at bounding box center [297, 132] width 8 height 8
click at [325, 149] on icon "button" at bounding box center [325, 151] width 0 height 4
click at [329, 166] on icon "button" at bounding box center [325, 170] width 8 height 8
click at [329, 184] on icon "button" at bounding box center [325, 188] width 8 height 8
click at [329, 203] on icon "button" at bounding box center [325, 207] width 8 height 8
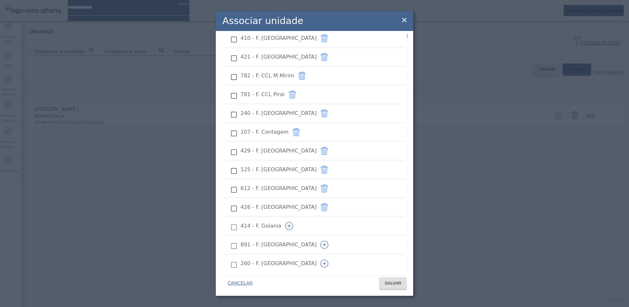
click at [293, 222] on icon "button" at bounding box center [289, 226] width 8 height 8
click at [329, 241] on icon "button" at bounding box center [325, 245] width 8 height 8
click at [332, 255] on button "button" at bounding box center [325, 263] width 16 height 16
click at [332, 274] on button "button" at bounding box center [325, 282] width 16 height 16
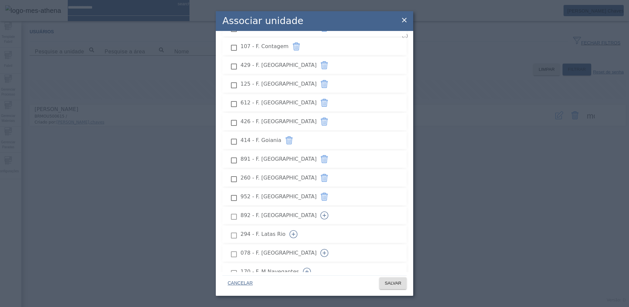
scroll to position [691, 0]
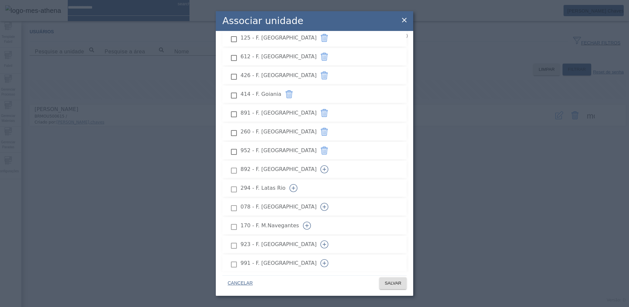
click at [329, 165] on icon "button" at bounding box center [325, 169] width 8 height 8
click at [298, 184] on icon "button" at bounding box center [294, 188] width 8 height 8
click at [329, 203] on icon "button" at bounding box center [325, 207] width 8 height 8
click at [311, 222] on icon "button" at bounding box center [307, 226] width 8 height 8
click at [332, 236] on button "button" at bounding box center [325, 244] width 16 height 16
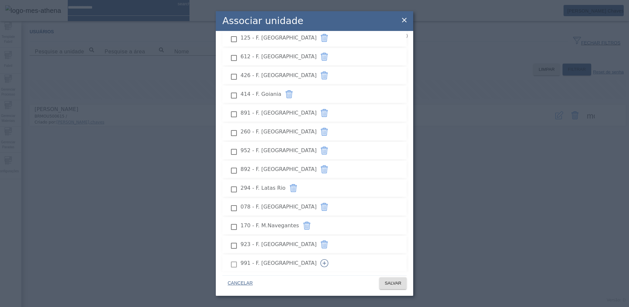
click at [329, 259] on icon "button" at bounding box center [325, 263] width 8 height 8
click at [329, 278] on icon "button" at bounding box center [325, 282] width 8 height 8
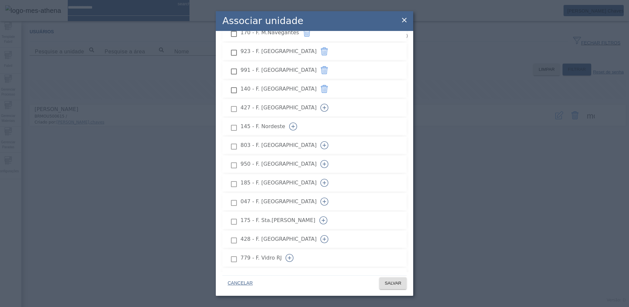
scroll to position [889, 0]
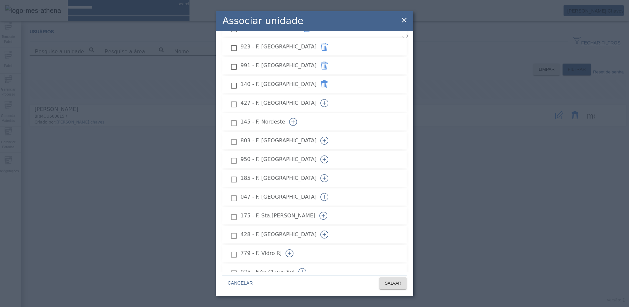
click at [329, 99] on icon "button" at bounding box center [325, 103] width 8 height 8
click at [297, 118] on icon "button" at bounding box center [293, 122] width 8 height 8
click at [332, 133] on button "button" at bounding box center [325, 141] width 16 height 16
click at [332, 151] on button "button" at bounding box center [325, 159] width 16 height 16
click at [329, 174] on icon "button" at bounding box center [325, 178] width 8 height 8
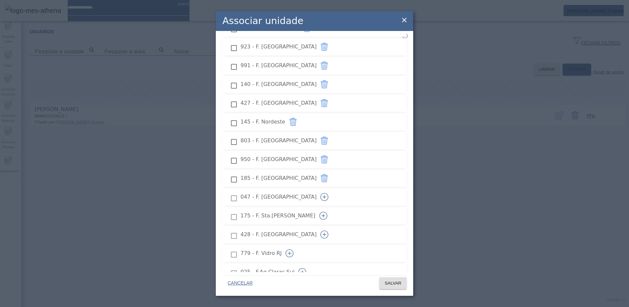
click at [329, 193] on icon "button" at bounding box center [325, 197] width 8 height 8
click at [328, 212] on icon "button" at bounding box center [324, 216] width 8 height 8
click at [329, 230] on icon "button" at bounding box center [325, 234] width 8 height 8
click at [294, 249] on icon "button" at bounding box center [290, 253] width 8 height 8
click at [306, 268] on icon "button" at bounding box center [303, 272] width 8 height 8
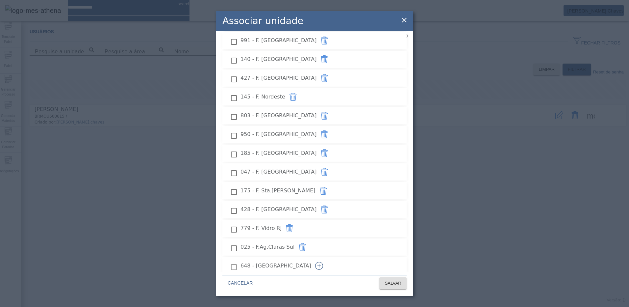
scroll to position [988, 0]
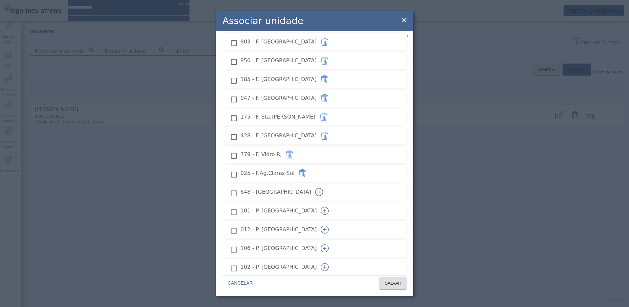
click at [323, 188] on icon "button" at bounding box center [319, 192] width 8 height 8
click at [329, 207] on icon "button" at bounding box center [325, 211] width 8 height 8
click at [329, 225] on icon "button" at bounding box center [325, 229] width 8 height 8
click at [329, 244] on icon "button" at bounding box center [325, 248] width 8 height 8
click at [329, 263] on icon "button" at bounding box center [325, 267] width 8 height 8
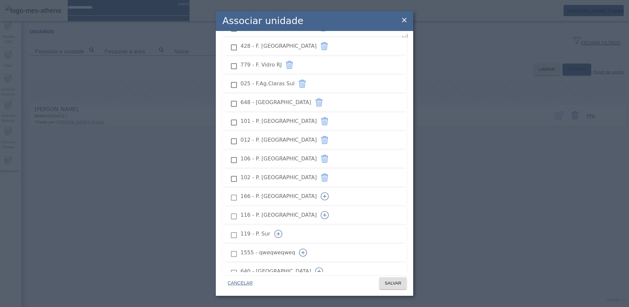
scroll to position [1086, 0]
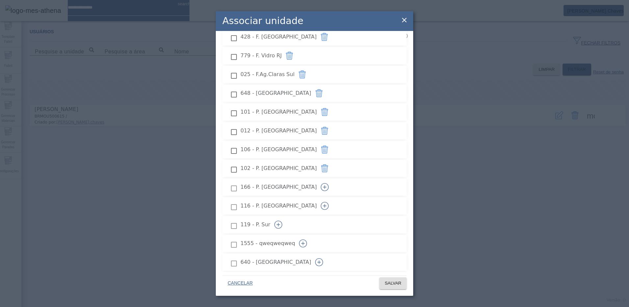
click at [329, 183] on icon "button" at bounding box center [325, 187] width 8 height 8
click at [333, 198] on button "button" at bounding box center [325, 206] width 16 height 16
click at [282, 221] on icon "button" at bounding box center [279, 225] width 8 height 8
click at [307, 239] on icon "button" at bounding box center [303, 243] width 8 height 8
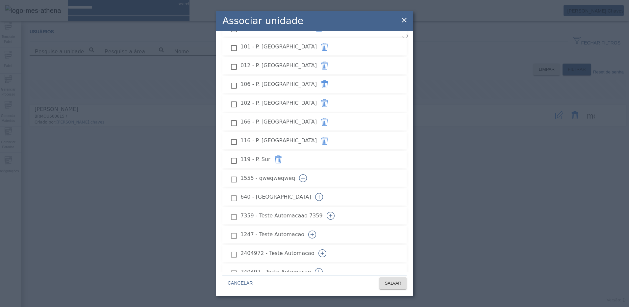
scroll to position [1152, 0]
click at [323, 192] on icon "button" at bounding box center [319, 196] width 8 height 8
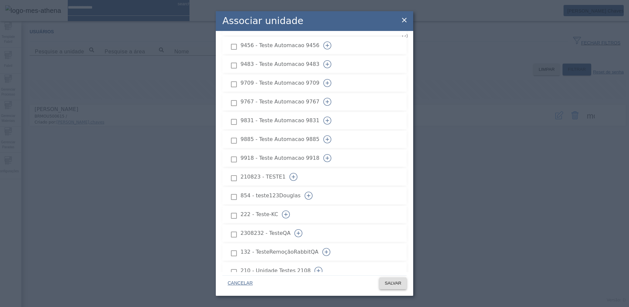
click at [396, 284] on span "SALVAR" at bounding box center [393, 283] width 17 height 7
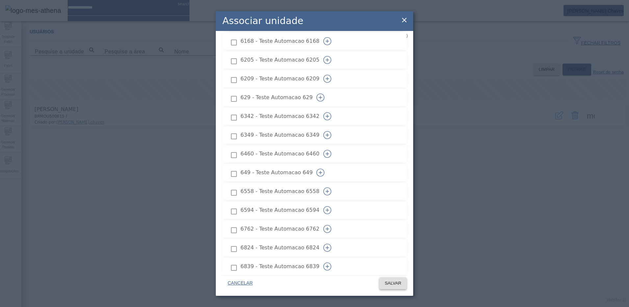
scroll to position [1259, 0]
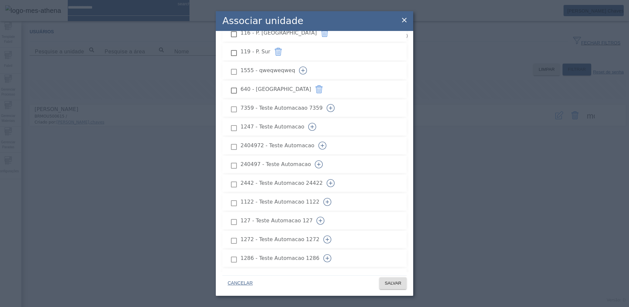
click at [298, 123] on span "1247 - Teste Automacao" at bounding box center [273, 127] width 64 height 8
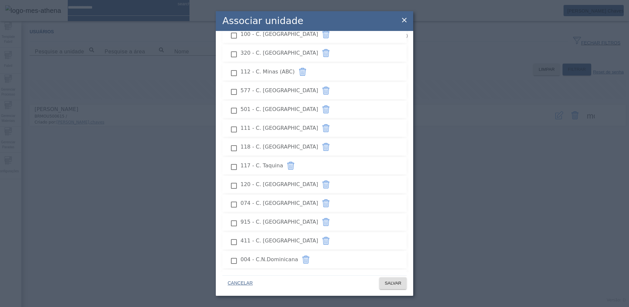
scroll to position [413, 0]
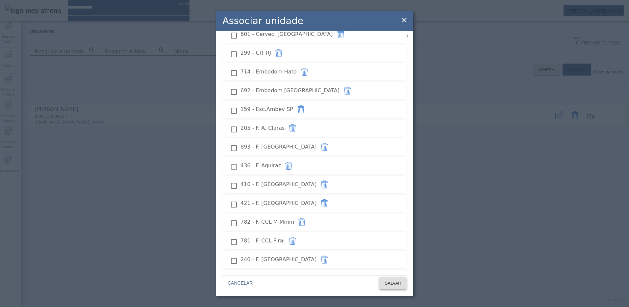
click at [396, 284] on span "SALVAR" at bounding box center [393, 283] width 17 height 7
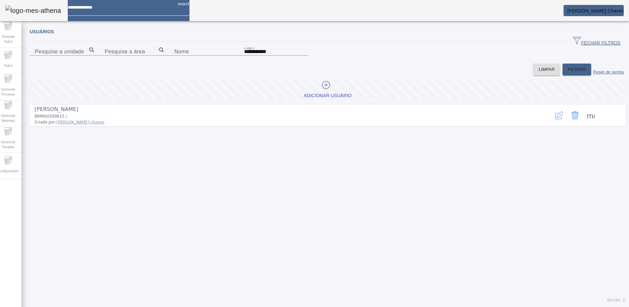
click at [386, 229] on div "**********" at bounding box center [327, 165] width 613 height 282
click at [580, 8] on mat-card "Arthur Avelar Chaves" at bounding box center [594, 10] width 60 height 11
drag, startPoint x: 580, startPoint y: 8, endPoint x: 553, endPoint y: 12, distance: 27.7
click at [553, 12] on mat-toolbar "search Arthur Avelar Chaves" at bounding box center [314, 10] width 629 height 21
click at [597, 14] on mat-card "Arthur Avelar Chaves" at bounding box center [594, 10] width 60 height 11
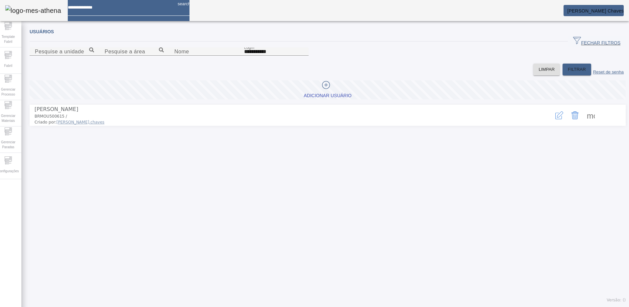
click at [606, 11] on span "Arthur Avelar Chaves" at bounding box center [596, 10] width 57 height 5
